Goal: Transaction & Acquisition: Download file/media

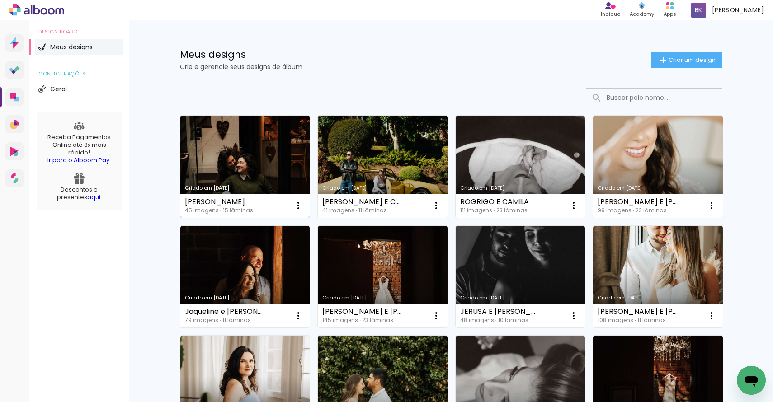
click at [224, 133] on link "Criado em [DATE]" at bounding box center [245, 167] width 130 height 102
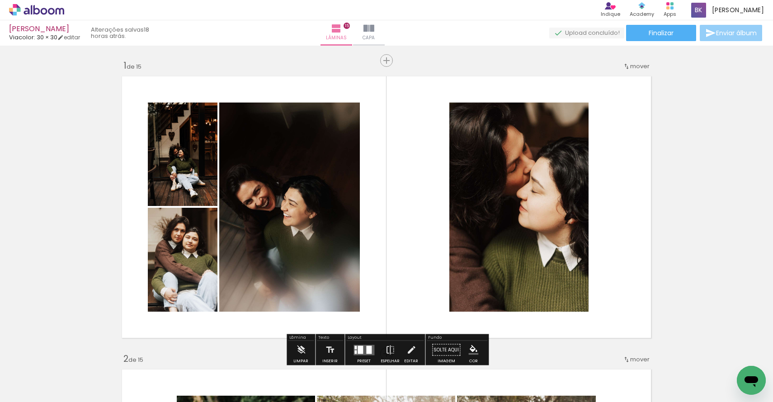
click at [721, 34] on span "Enviar álbum" at bounding box center [736, 33] width 41 height 6
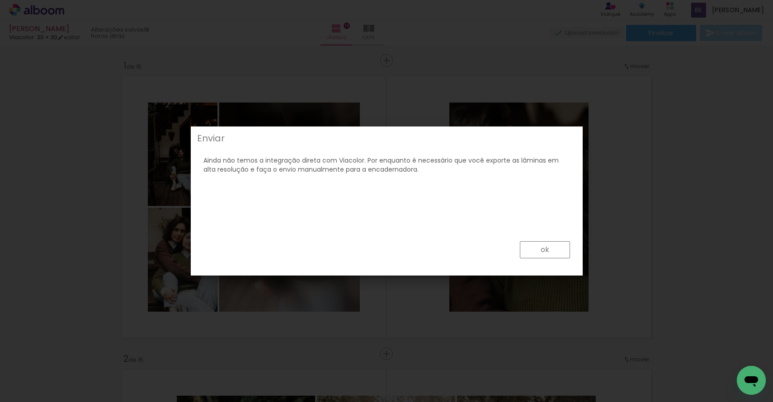
click at [530, 241] on div "ok" at bounding box center [386, 251] width 386 height 41
click at [530, 252] on paper-button "ok" at bounding box center [545, 249] width 50 height 17
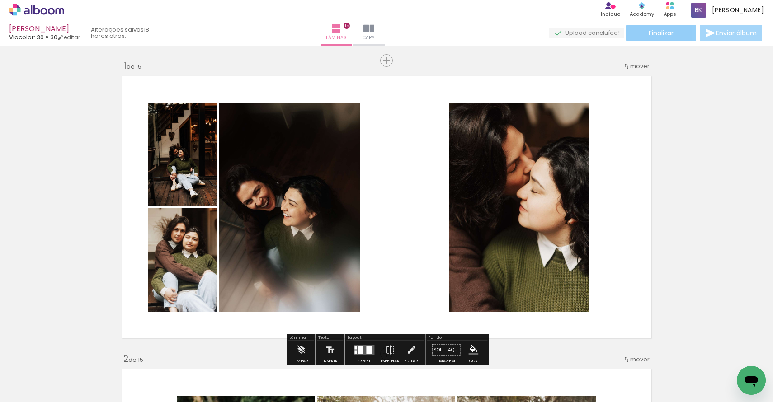
click at [649, 35] on span "Finalizar" at bounding box center [660, 33] width 25 height 6
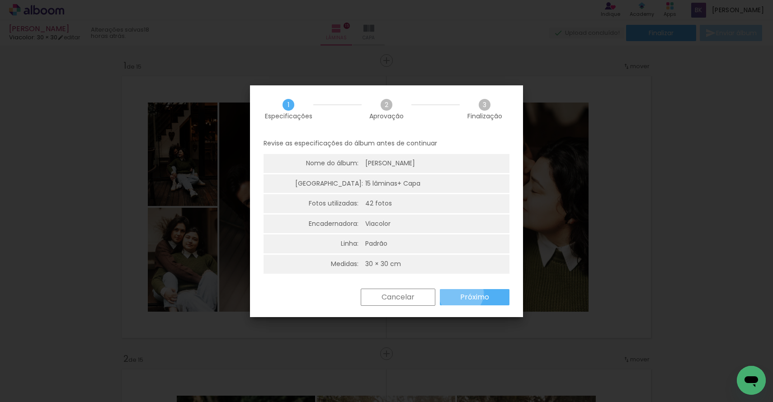
click at [0, 0] on slot "Próximo" at bounding box center [0, 0] width 0 height 0
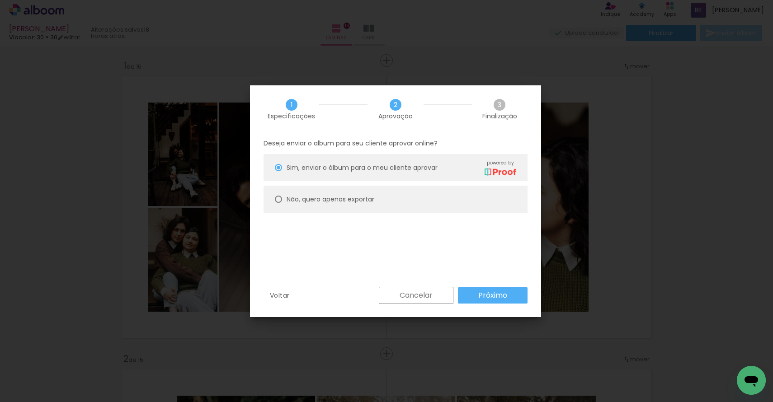
click at [0, 0] on slot "Não, quero apenas exportar" at bounding box center [0, 0] width 0 height 0
type paper-radio-button "on"
click at [0, 0] on slot "Próximo" at bounding box center [0, 0] width 0 height 0
type input "Alta, 300 DPI"
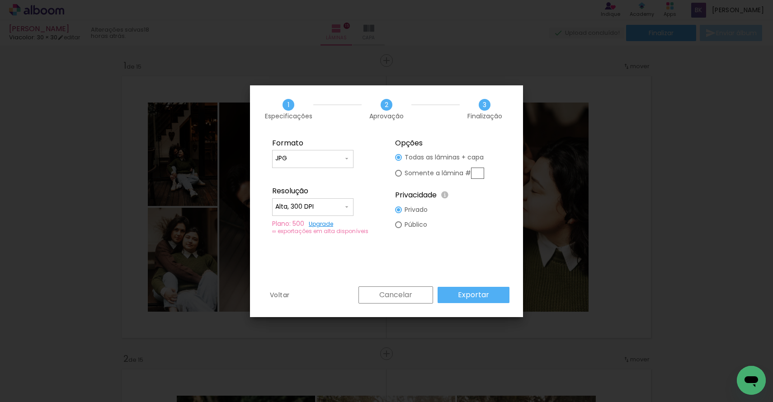
click at [0, 0] on slot "Exportar" at bounding box center [0, 0] width 0 height 0
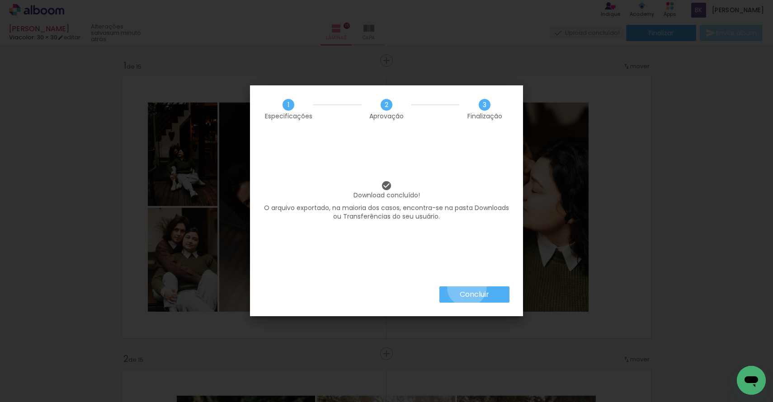
click at [466, 287] on paper-button "Concluir" at bounding box center [474, 294] width 70 height 16
